Goal: Task Accomplishment & Management: Manage account settings

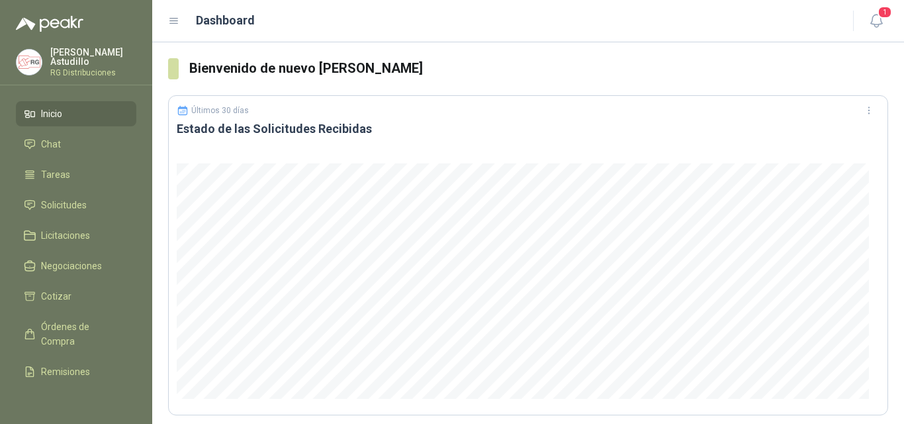
click at [879, 34] on header "Dashboard 1" at bounding box center [528, 21] width 752 height 42
click at [882, 27] on icon "button" at bounding box center [877, 21] width 17 height 17
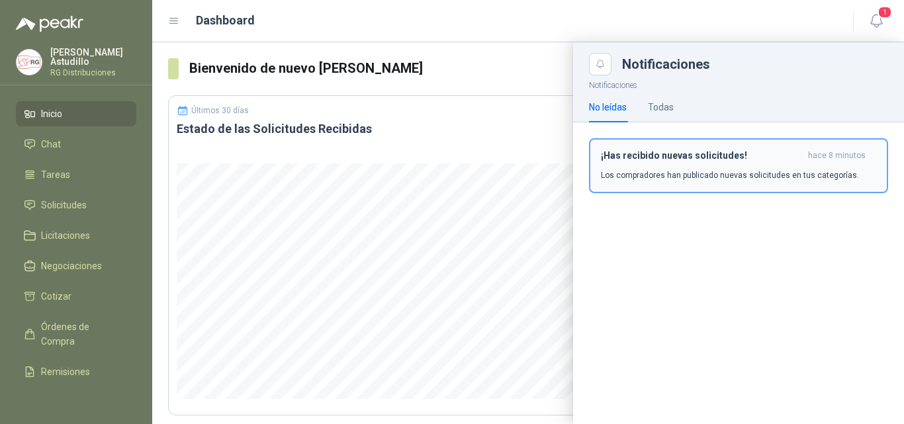
click at [717, 164] on div "¡Has recibido nuevas solicitudes! hace 8 minutos Los compradores han publicado …" at bounding box center [738, 165] width 275 height 31
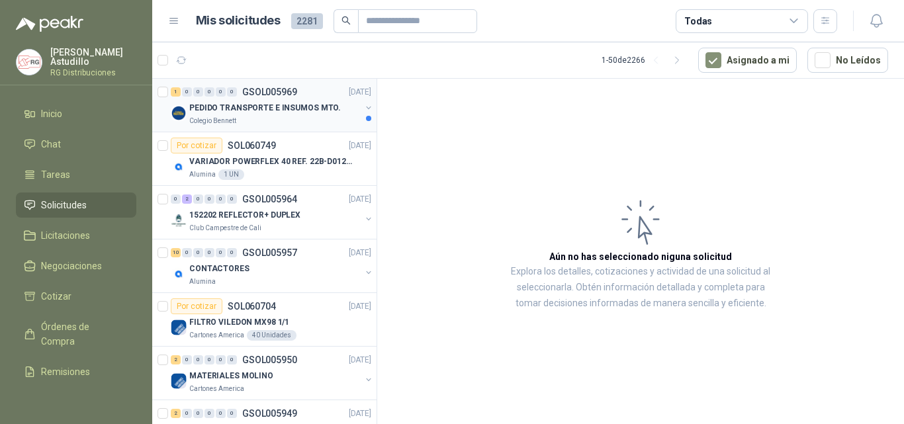
click at [269, 118] on div "Colegio Bennett" at bounding box center [274, 121] width 171 height 11
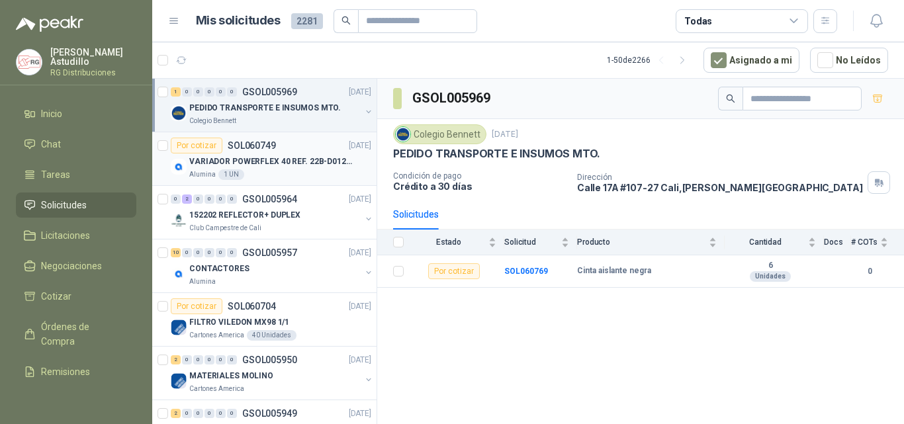
click at [305, 160] on p "VARIADOR POWERFLEX 40 REF. 22B-D012N104" at bounding box center [271, 162] width 165 height 13
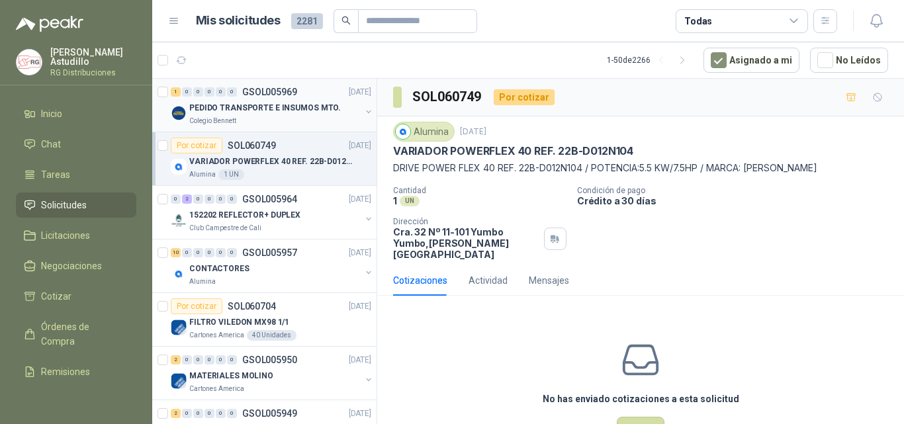
click at [284, 113] on p "PEDIDO TRANSPORTE E INSUMOS MTO." at bounding box center [265, 108] width 152 height 13
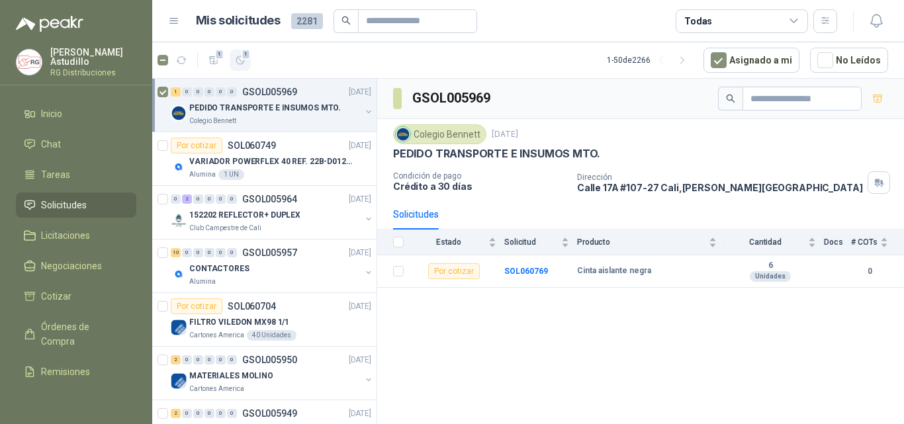
click at [248, 61] on button "1" at bounding box center [240, 60] width 21 height 21
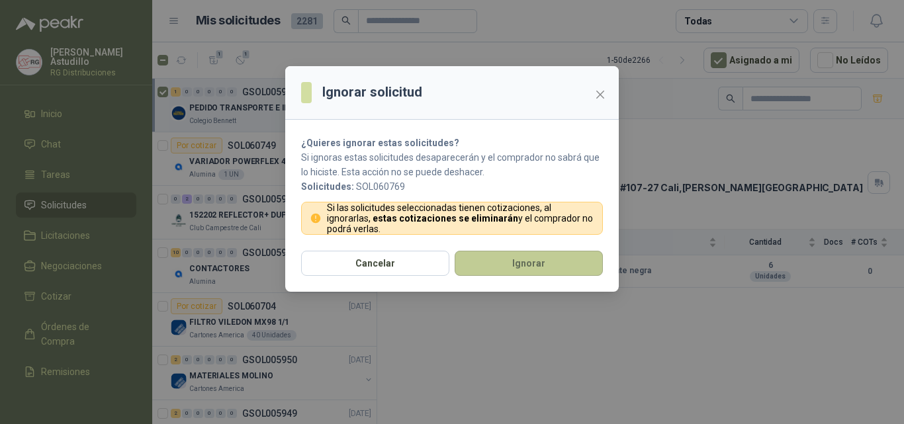
click at [548, 258] on button "Ignorar" at bounding box center [529, 263] width 148 height 25
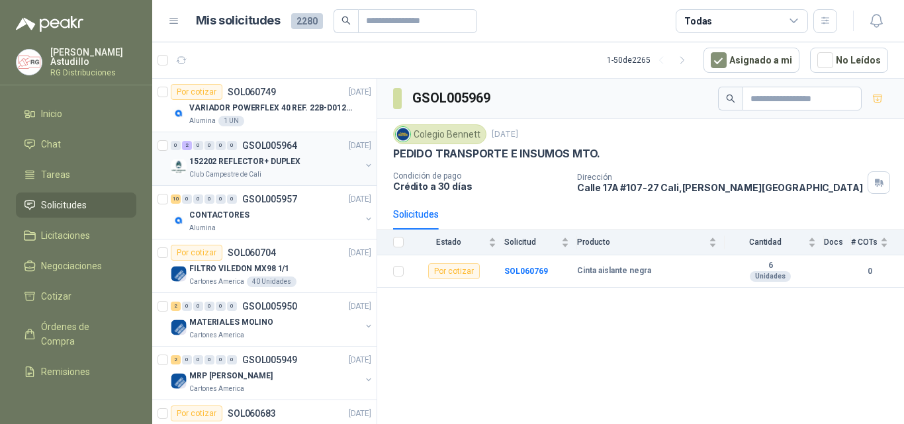
click at [260, 154] on div "152202 REFLECTOR+ DUPLEX" at bounding box center [274, 162] width 171 height 16
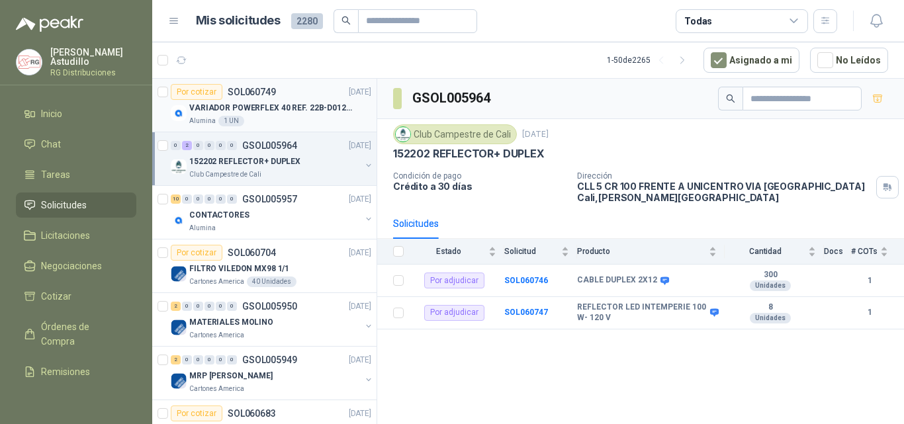
click at [295, 106] on p "VARIADOR POWERFLEX 40 REF. 22B-D012N104" at bounding box center [271, 108] width 165 height 13
